Goal: Task Accomplishment & Management: Use online tool/utility

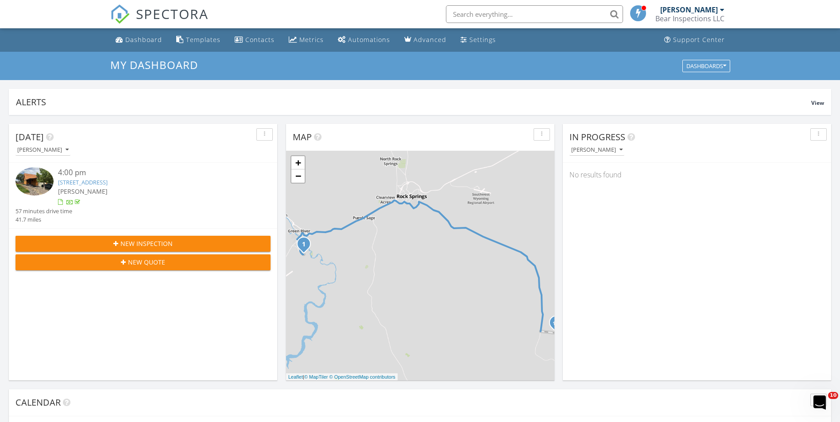
scroll to position [820, 854]
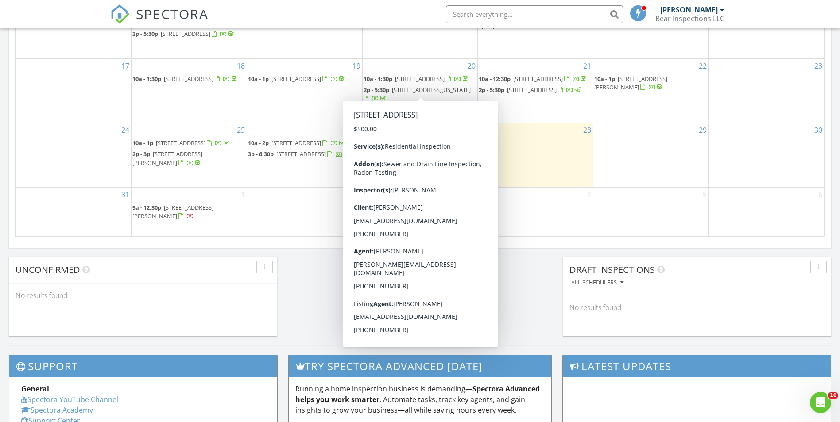
click at [407, 81] on span "[STREET_ADDRESS]" at bounding box center [420, 79] width 50 height 8
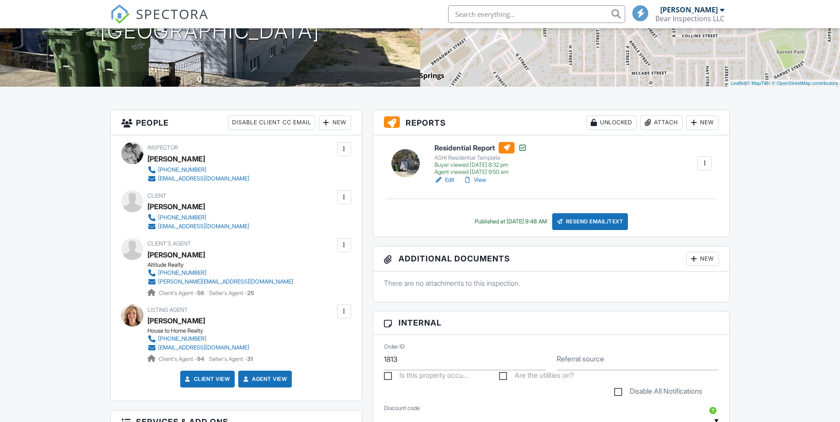
scroll to position [221, 0]
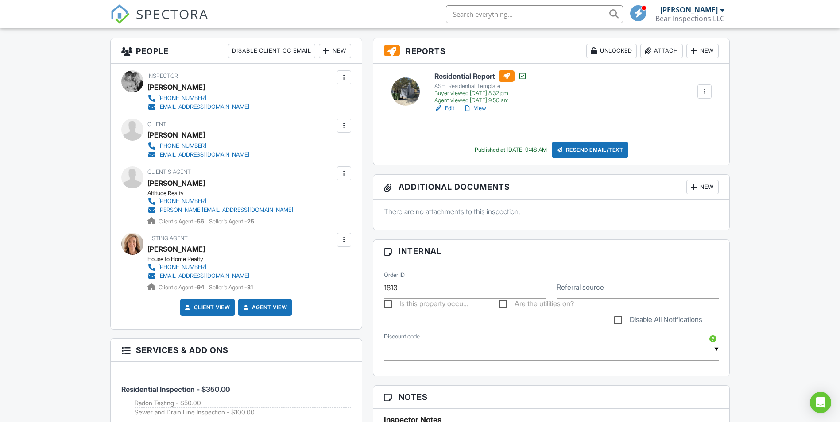
click at [471, 76] on h6 "Residential Report" at bounding box center [480, 76] width 93 height 12
